Goal: Information Seeking & Learning: Find specific fact

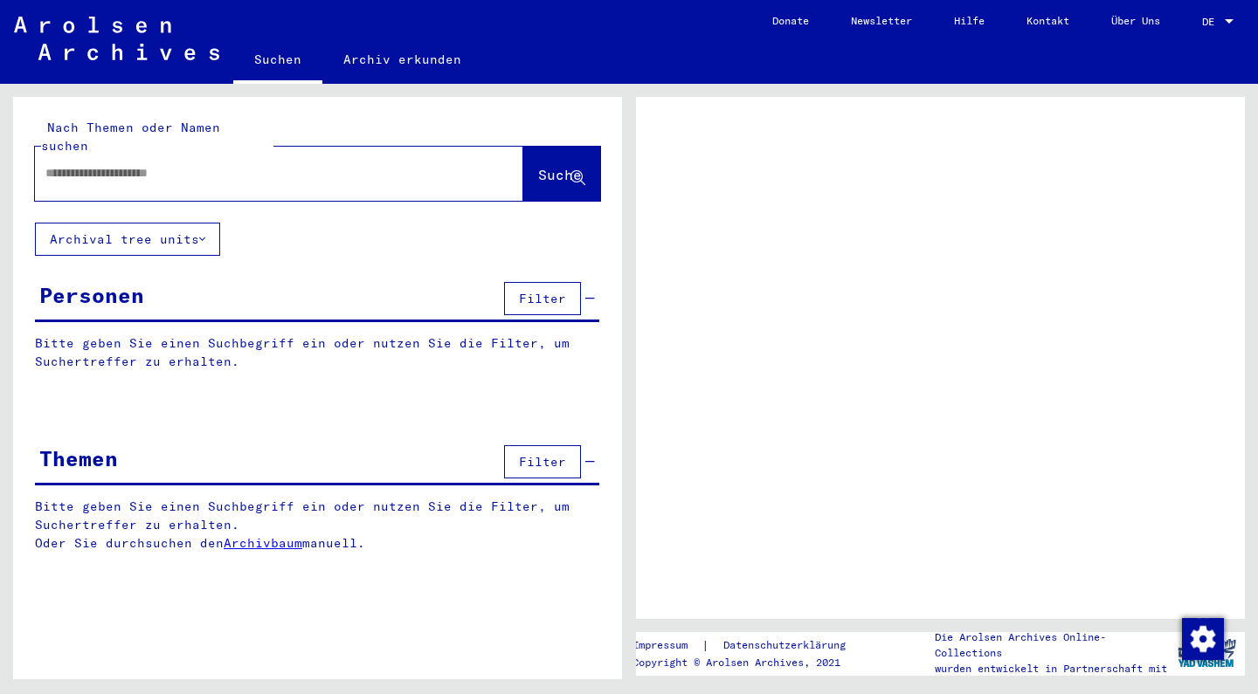
click at [223, 167] on div at bounding box center [258, 173] width 446 height 39
click at [219, 164] on input "text" at bounding box center [263, 173] width 436 height 18
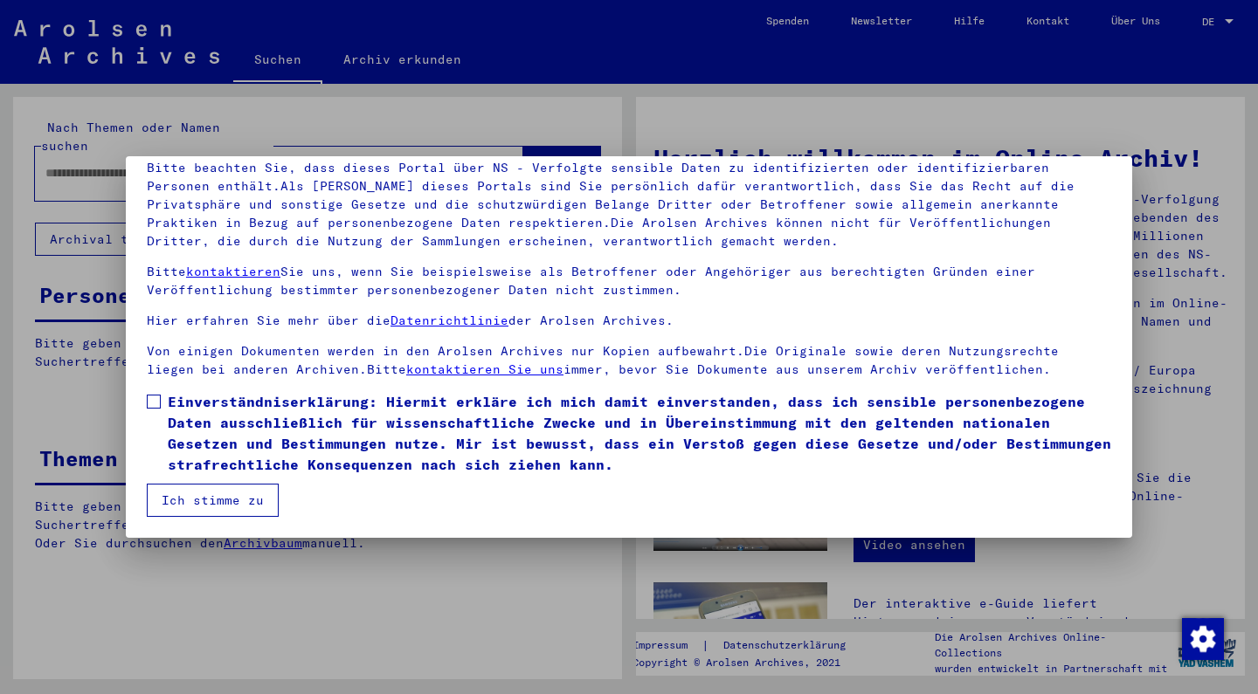
scroll to position [125, 0]
click at [234, 502] on button "Ich stimme zu" at bounding box center [213, 500] width 132 height 33
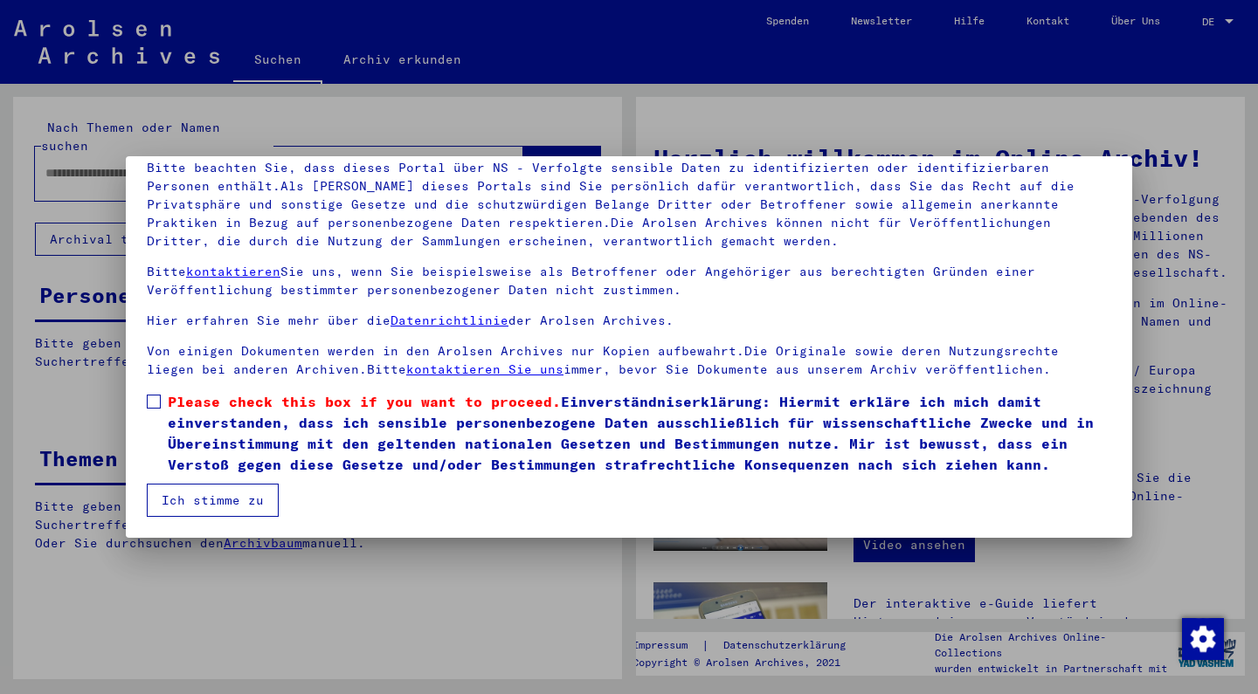
click at [157, 401] on span at bounding box center [154, 402] width 14 height 14
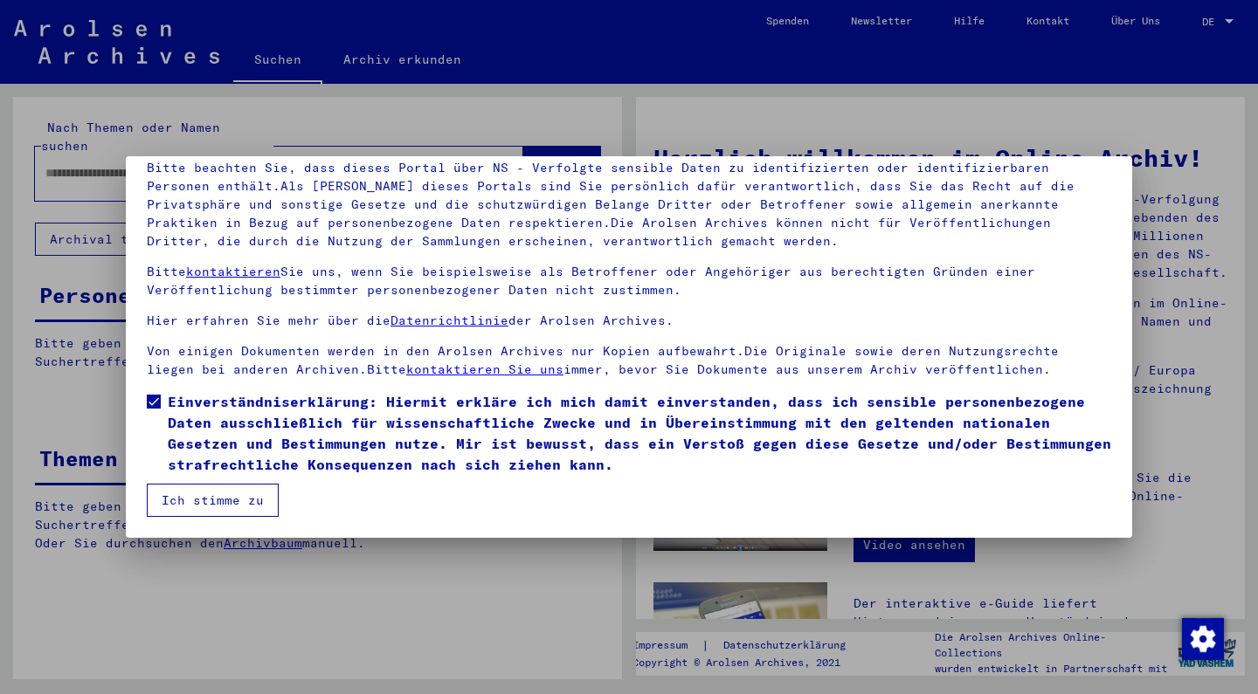
click at [172, 494] on button "Ich stimme zu" at bounding box center [213, 500] width 132 height 33
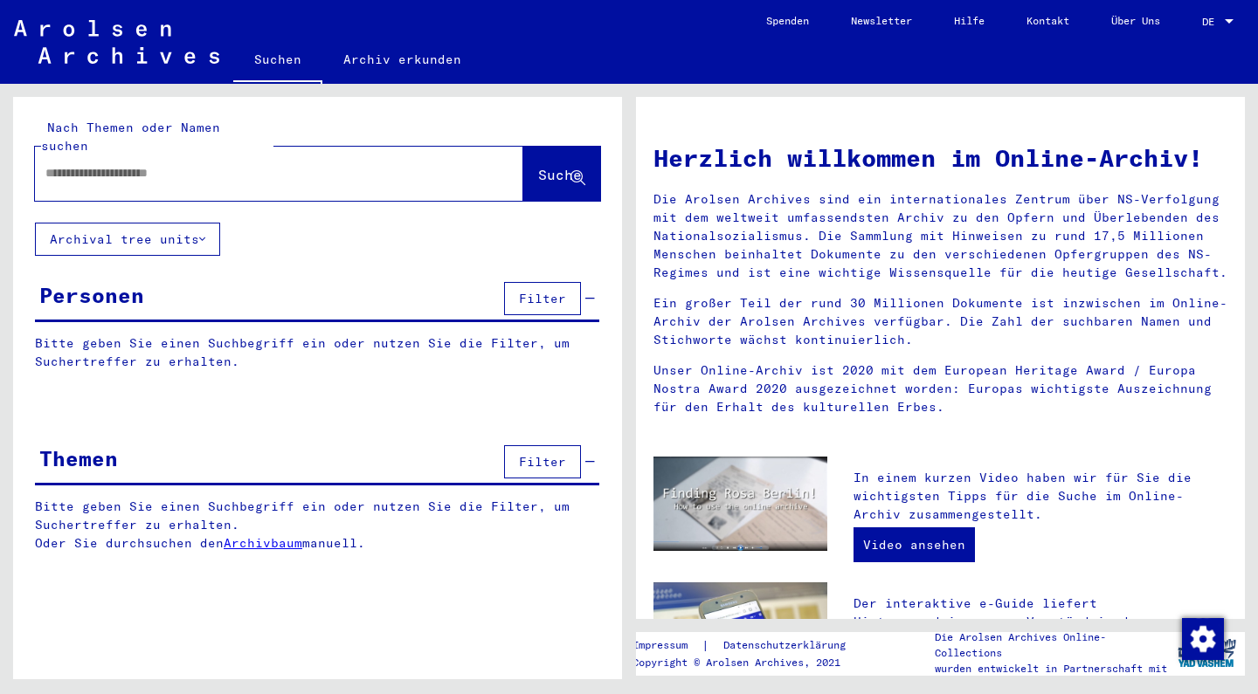
click at [199, 168] on div at bounding box center [253, 173] width 436 height 39
click at [201, 164] on input "text" at bounding box center [257, 173] width 425 height 18
type input "********"
drag, startPoint x: 201, startPoint y: 148, endPoint x: 526, endPoint y: 164, distance: 325.4
click at [538, 166] on span "Suche" at bounding box center [560, 174] width 44 height 17
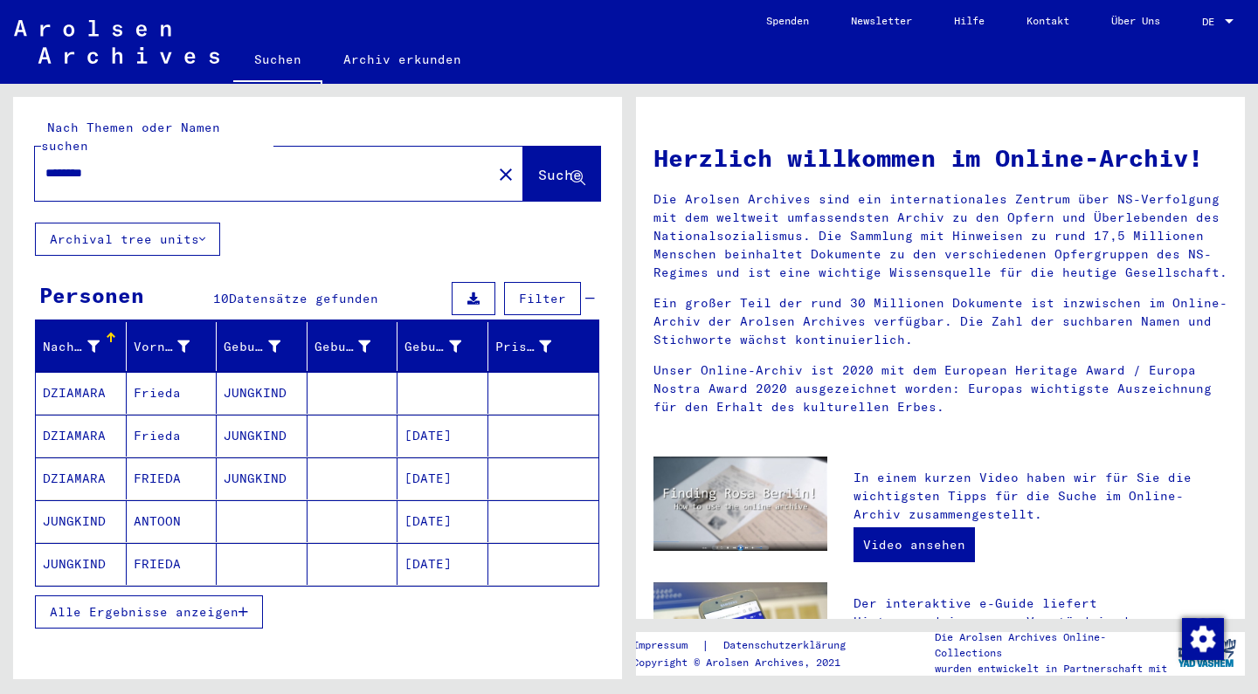
click at [516, 282] on button "Filter" at bounding box center [542, 298] width 77 height 33
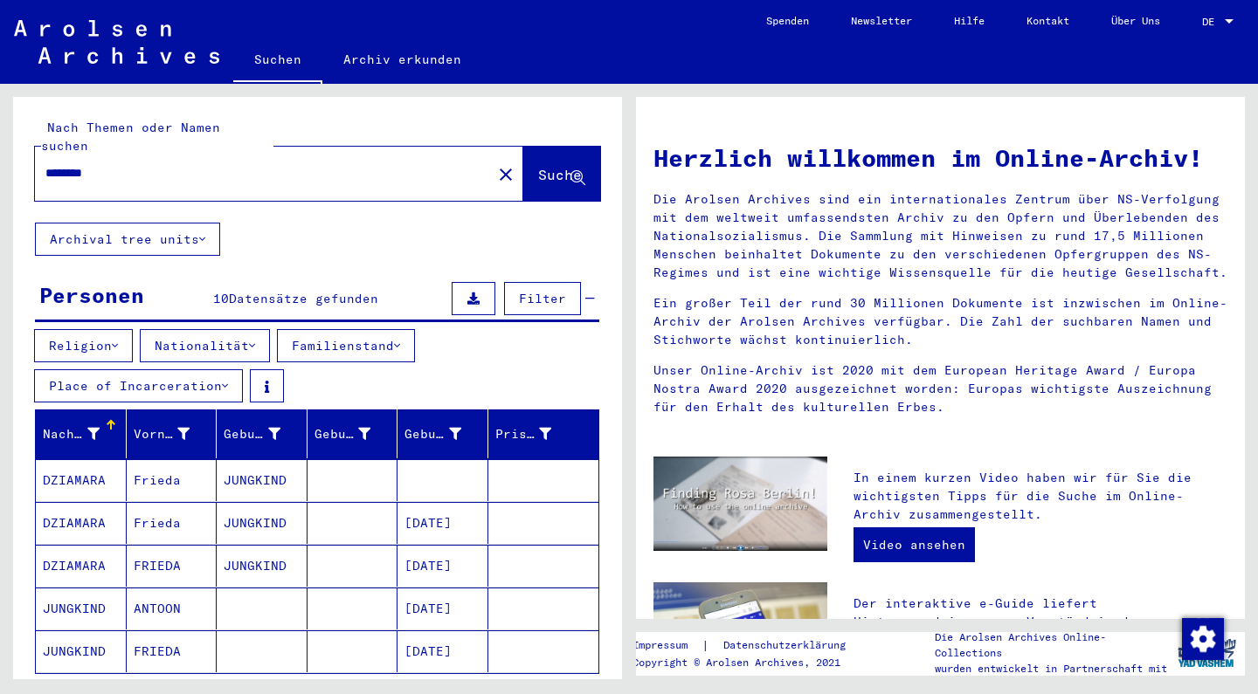
click at [218, 329] on button "Nationalität" at bounding box center [205, 345] width 130 height 33
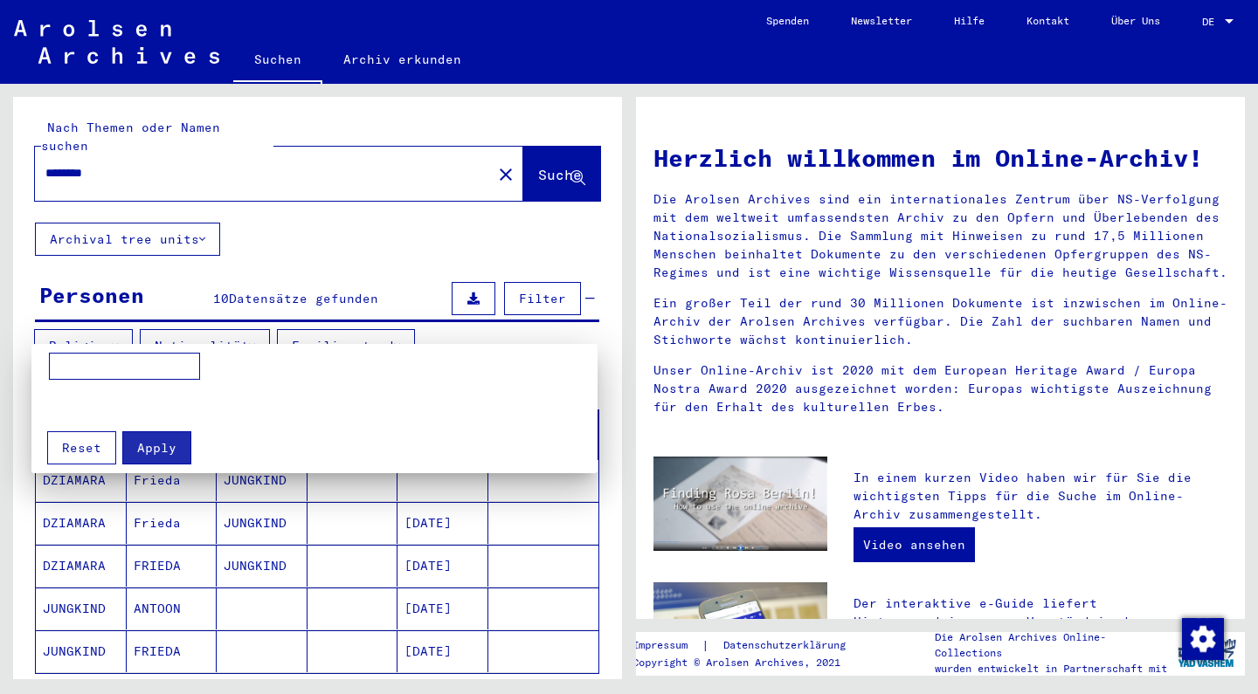
click at [154, 372] on input at bounding box center [124, 367] width 151 height 28
click at [118, 336] on div at bounding box center [629, 347] width 1258 height 694
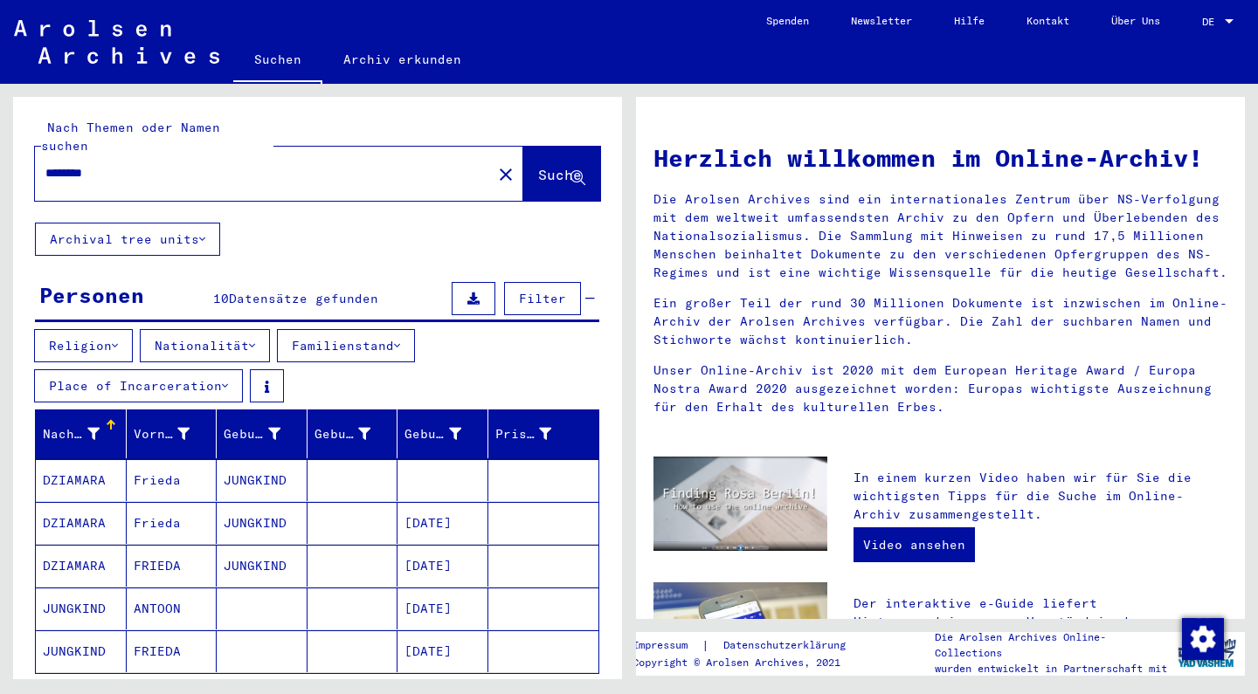
click at [118, 336] on button "Religion" at bounding box center [83, 345] width 99 height 33
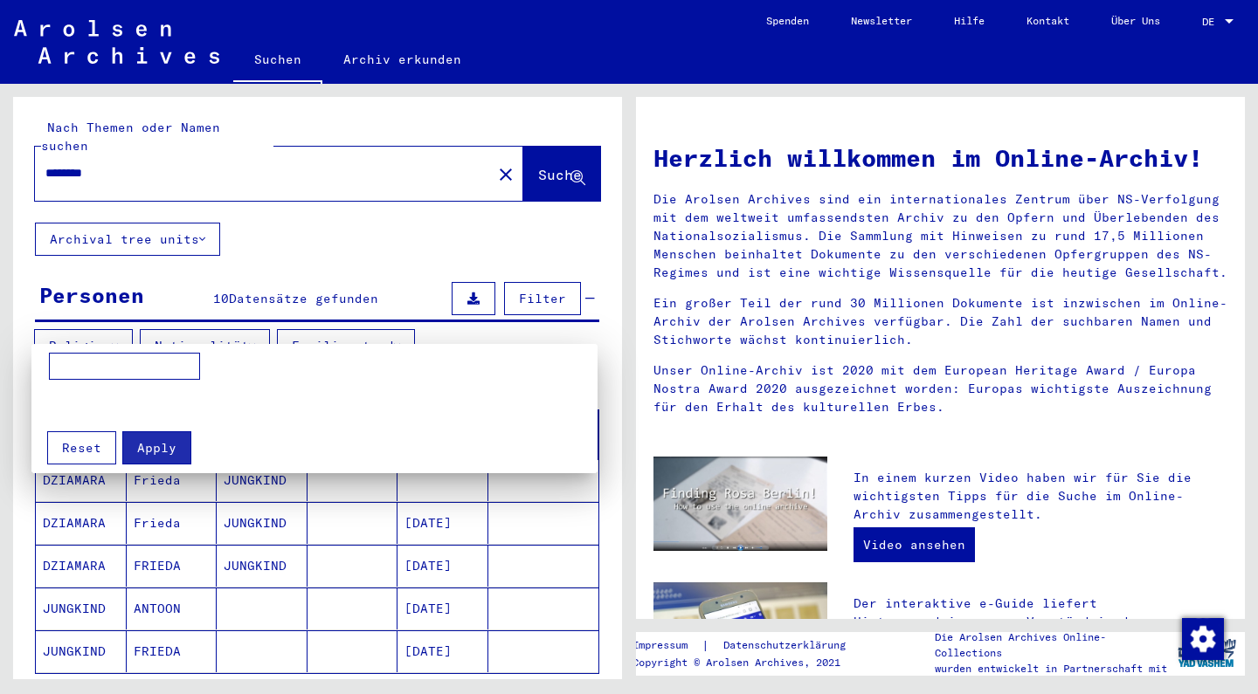
click at [118, 336] on div at bounding box center [629, 347] width 1258 height 694
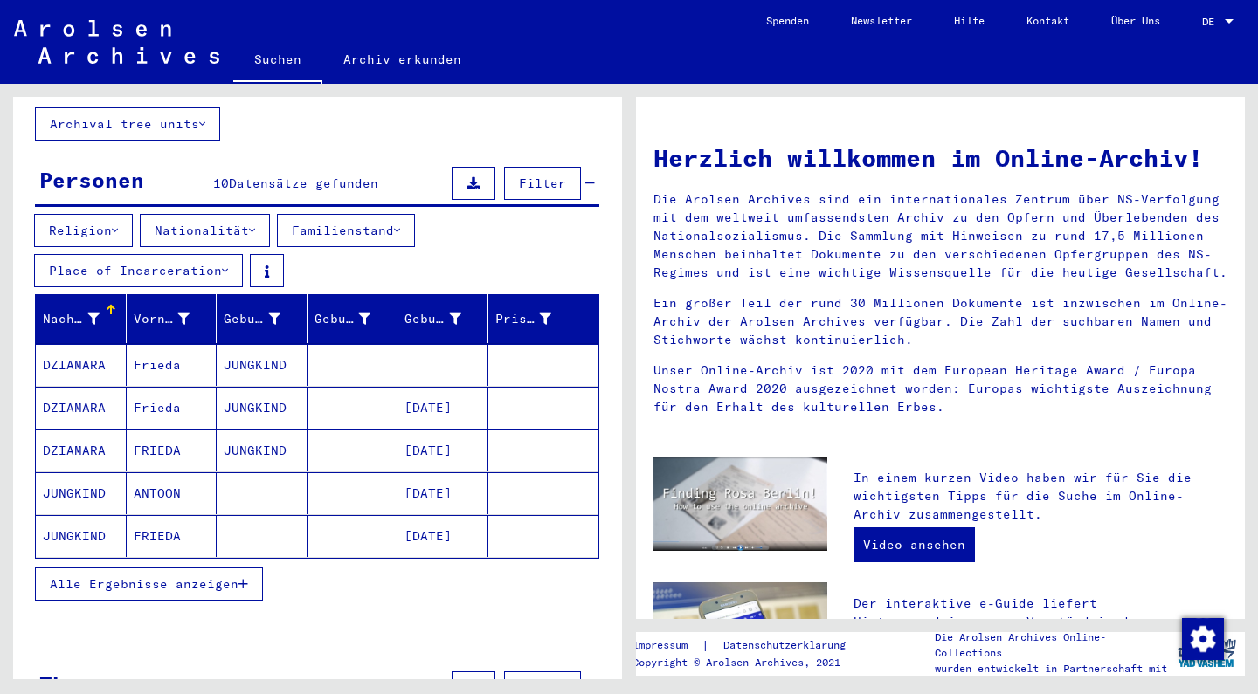
scroll to position [144, 0]
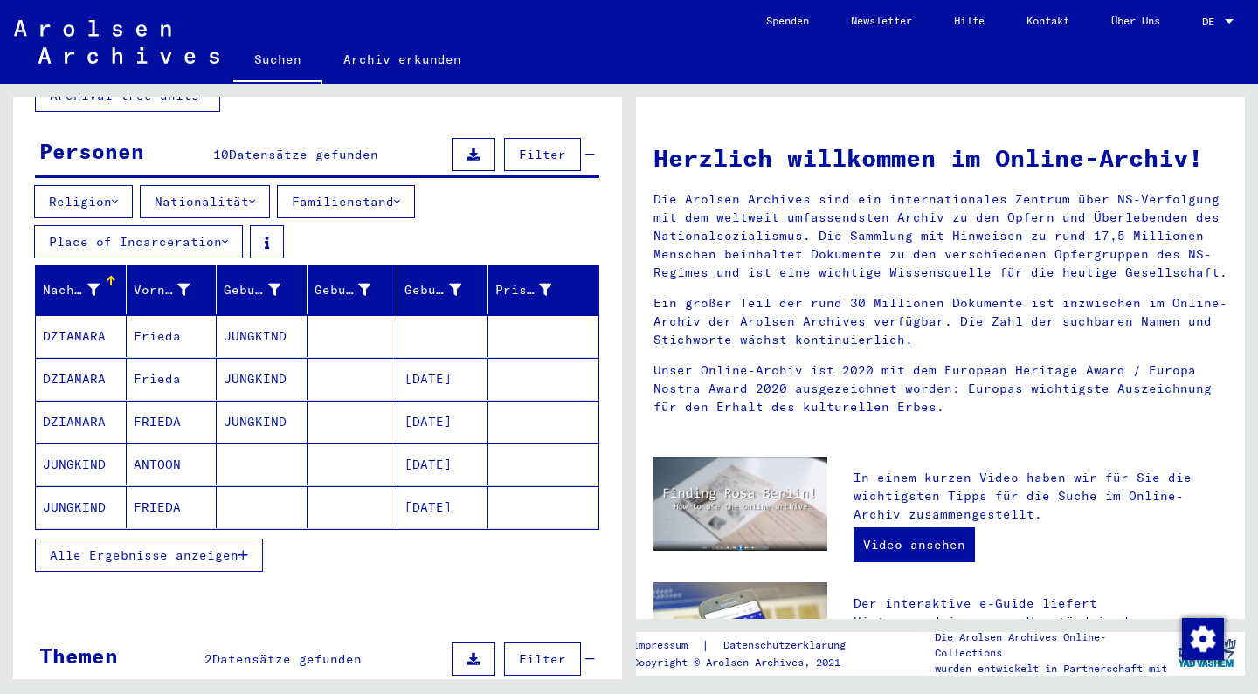
click at [108, 548] on span "Alle Ergebnisse anzeigen" at bounding box center [144, 556] width 189 height 16
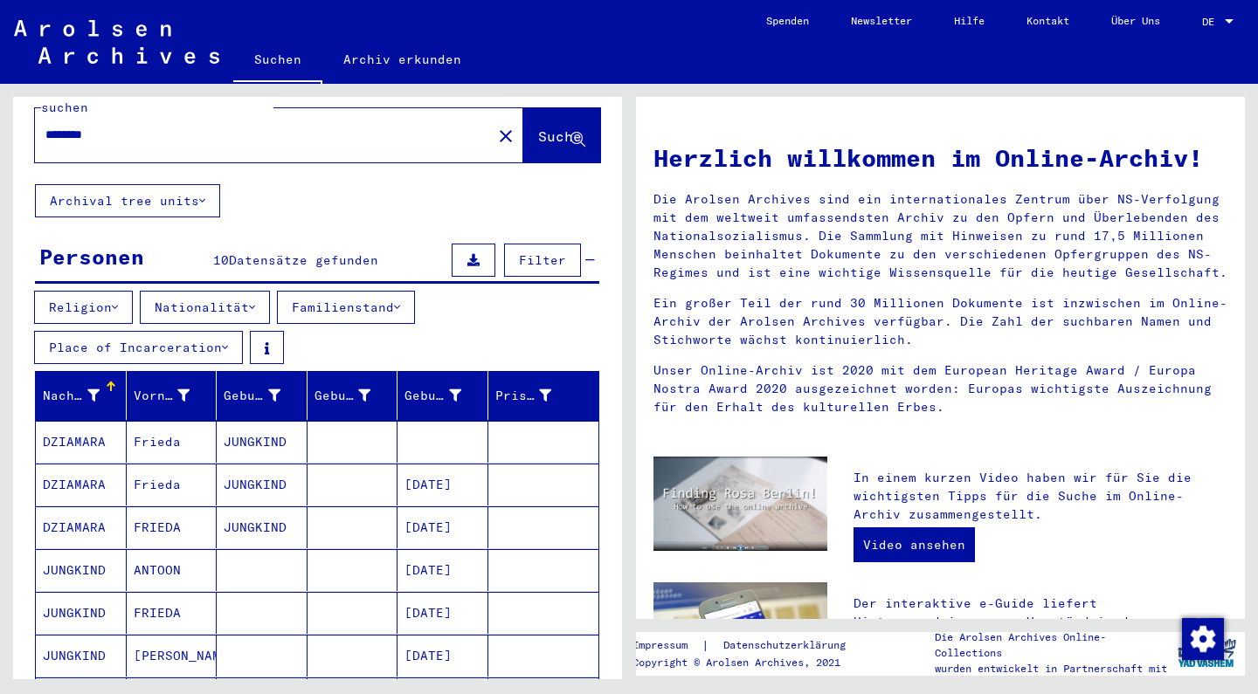
scroll to position [31, 0]
